Goal: Task Accomplishment & Management: Manage account settings

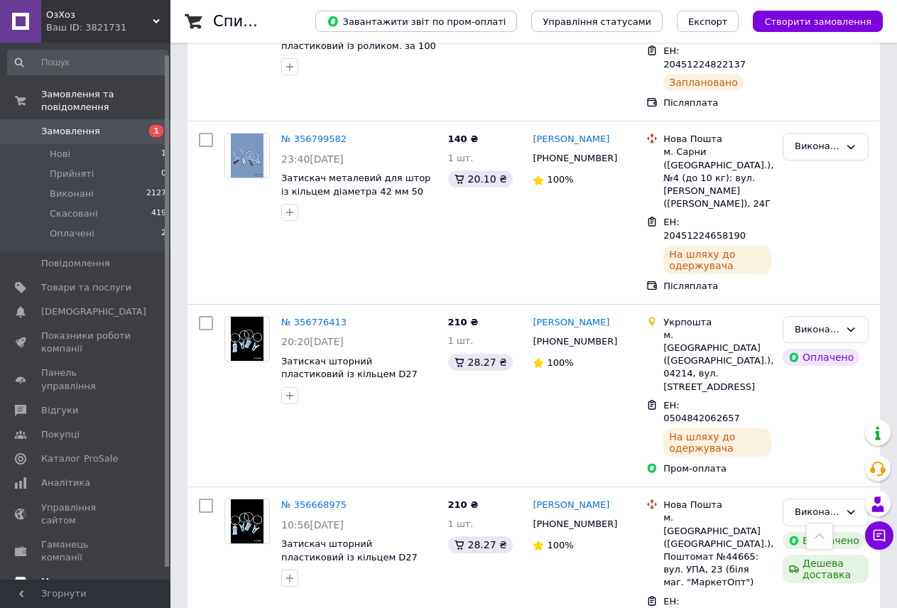
scroll to position [24, 0]
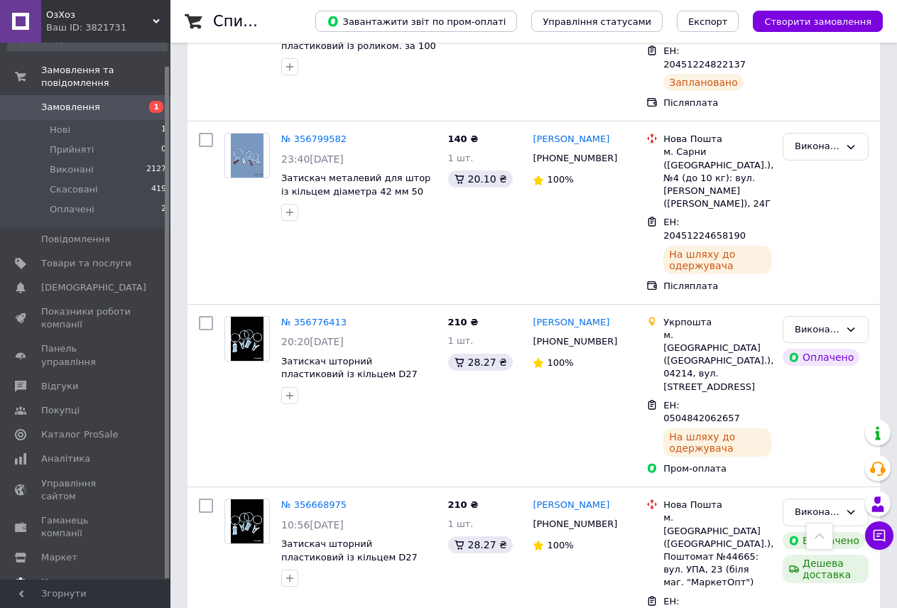
click at [77, 570] on link "Налаштування" at bounding box center [87, 582] width 175 height 24
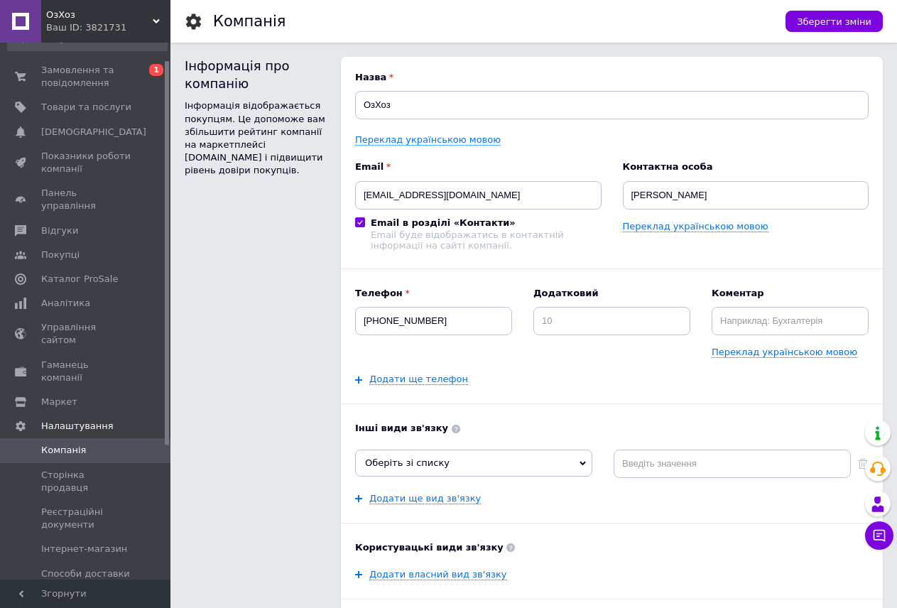
click at [82, 591] on span "Способи оплати" at bounding box center [80, 597] width 78 height 13
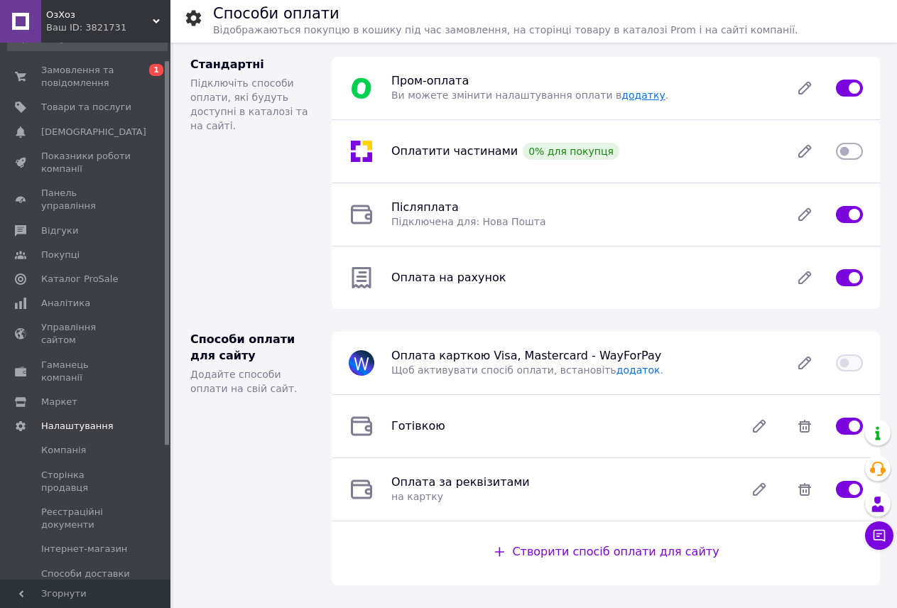
click at [621, 97] on link "додатку" at bounding box center [642, 94] width 43 height 11
click at [80, 78] on span "Замовлення та повідомлення" at bounding box center [86, 77] width 90 height 26
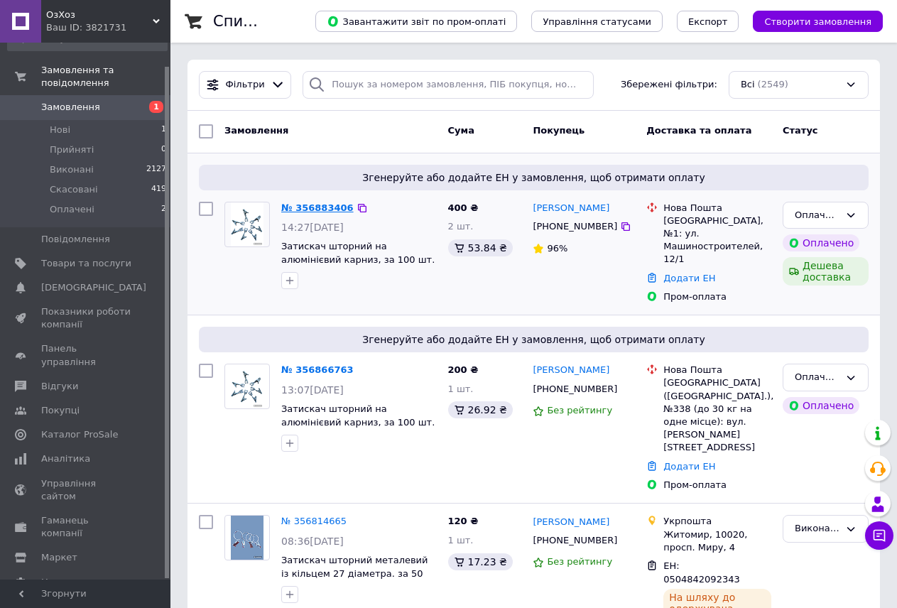
click at [310, 212] on link "№ 356883406" at bounding box center [317, 207] width 72 height 11
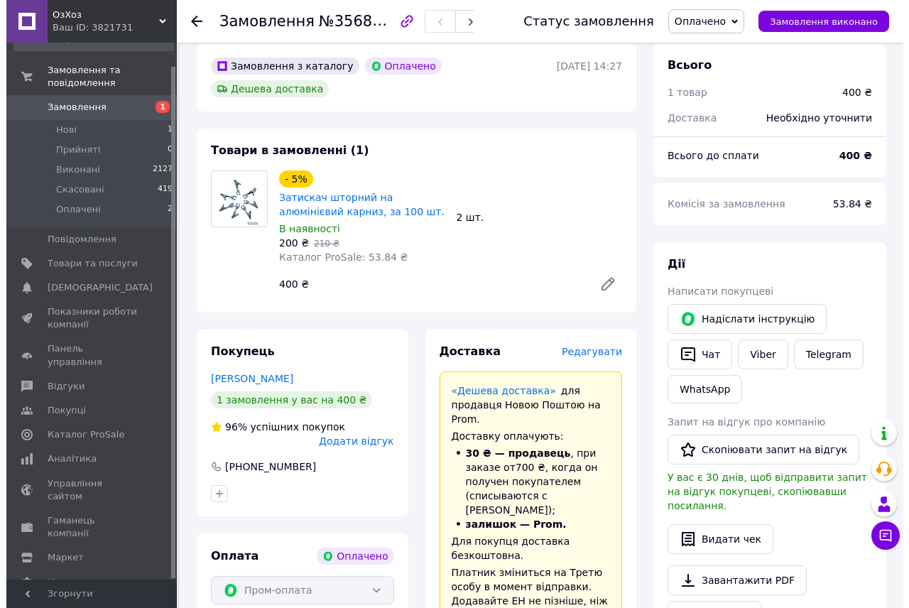
scroll to position [284, 0]
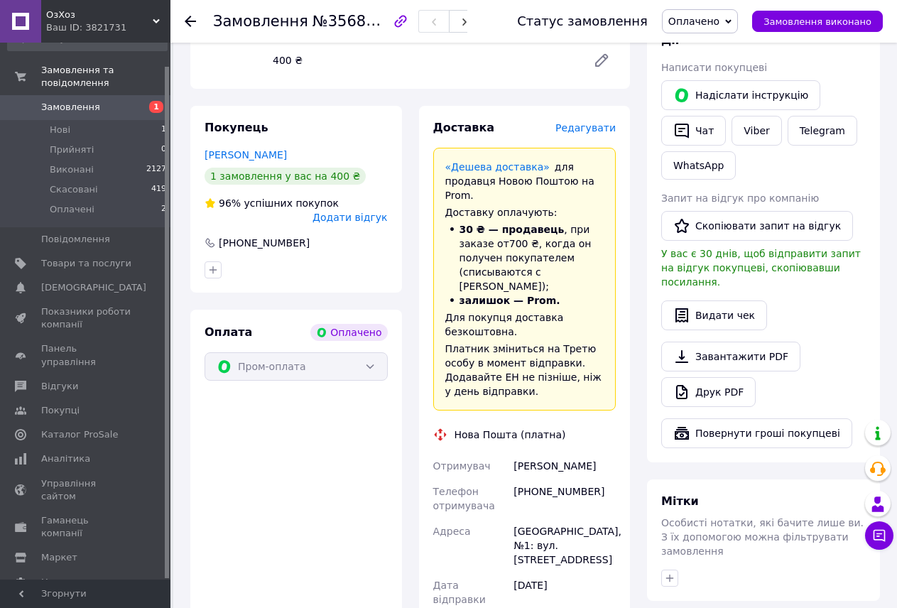
click at [600, 122] on span "Редагувати" at bounding box center [585, 127] width 60 height 11
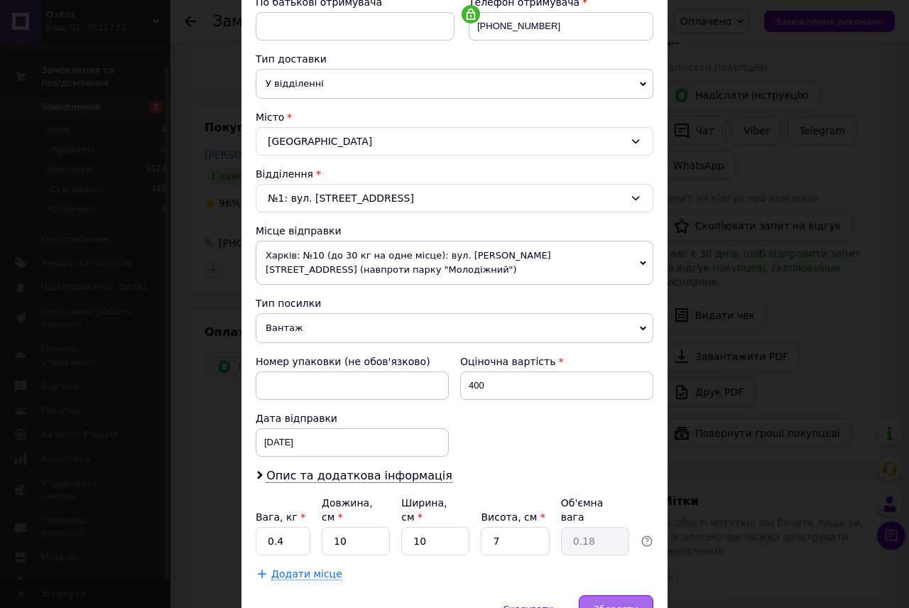
click at [632, 603] on span "Зберегти" at bounding box center [616, 608] width 45 height 11
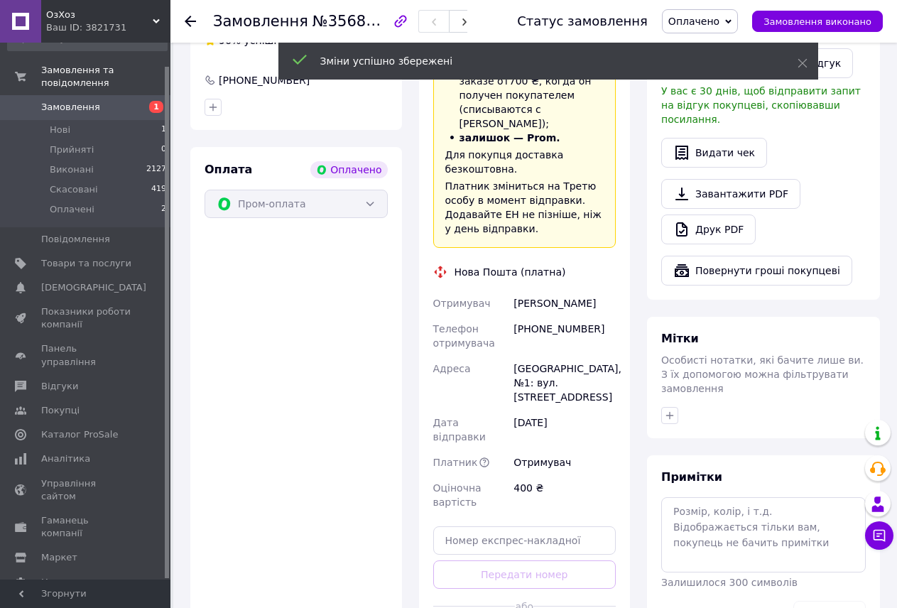
scroll to position [497, 0]
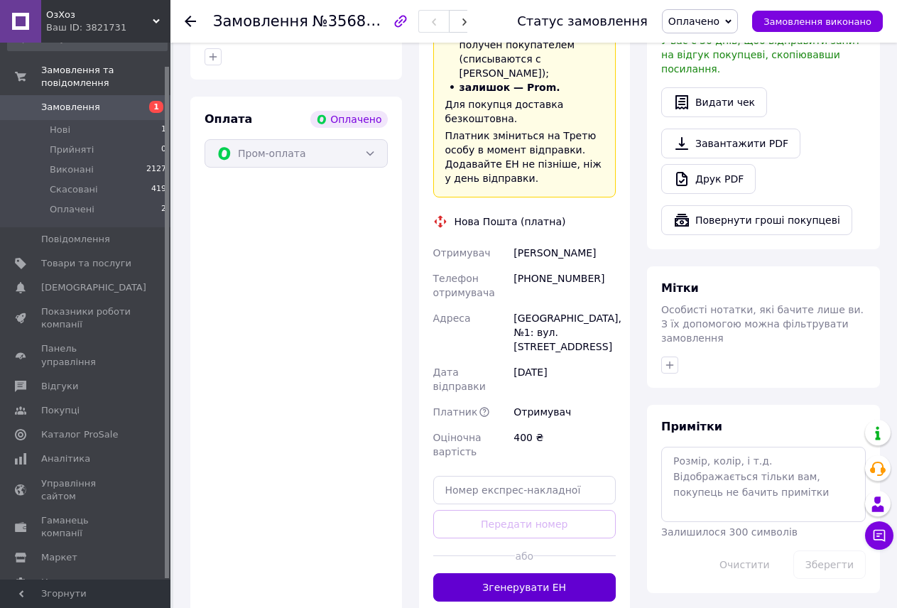
click at [559, 573] on button "Згенерувати ЕН" at bounding box center [524, 587] width 183 height 28
click at [727, 13] on span "Оплачено" at bounding box center [700, 21] width 76 height 24
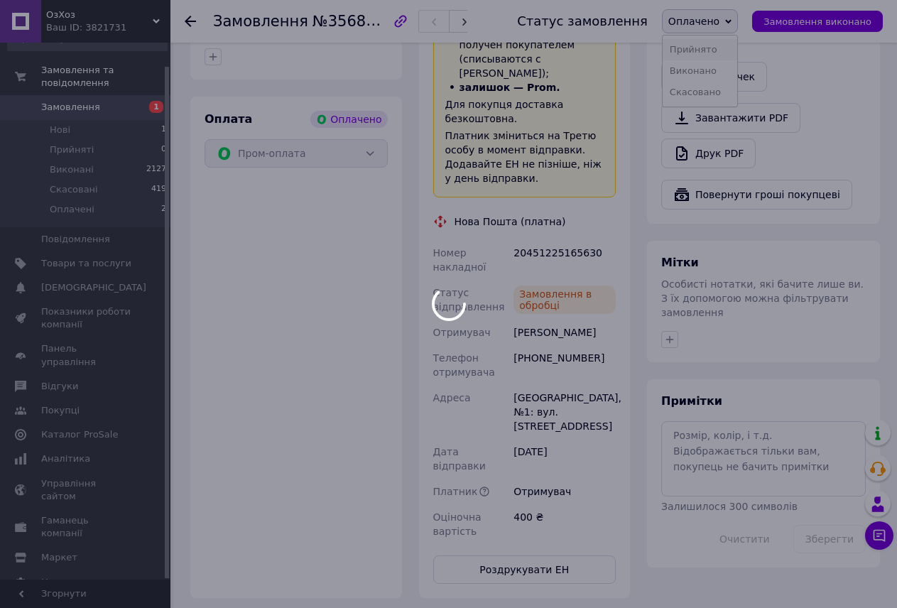
click at [723, 40] on li "Прийнято" at bounding box center [699, 49] width 75 height 21
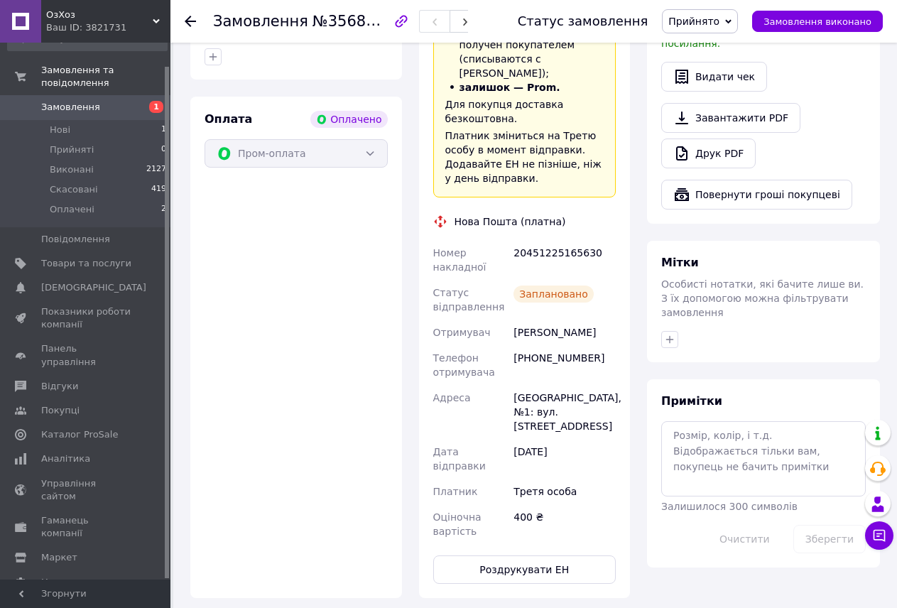
click at [102, 101] on span "Замовлення" at bounding box center [86, 107] width 90 height 13
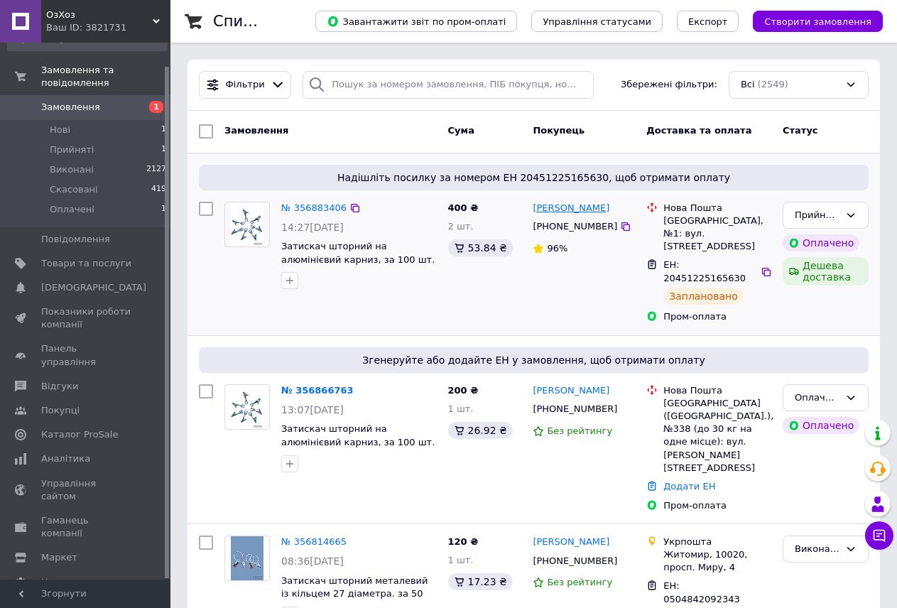
click at [606, 207] on link "[PERSON_NAME]" at bounding box center [570, 208] width 77 height 13
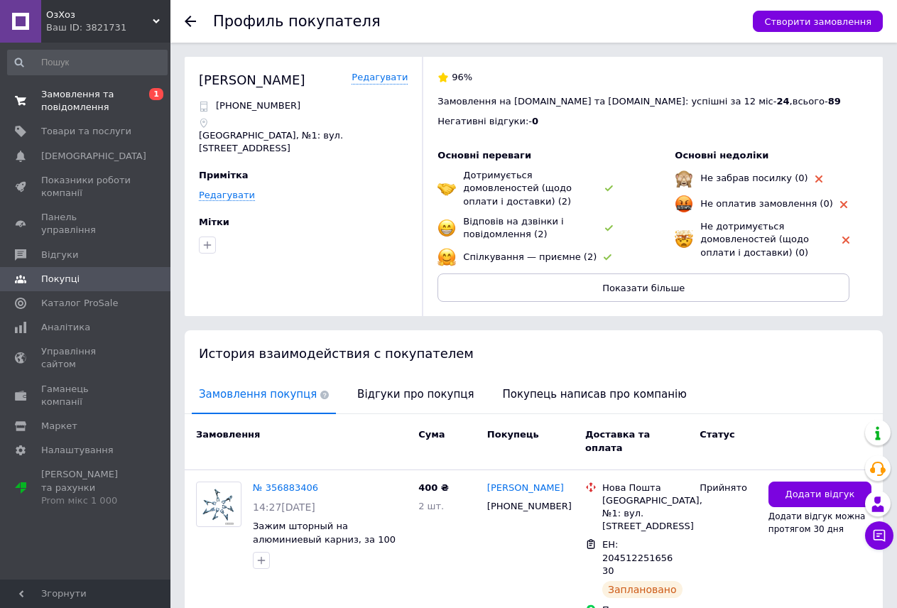
click at [81, 104] on span "Замовлення та повідомлення" at bounding box center [86, 101] width 90 height 26
